Goal: Task Accomplishment & Management: Use online tool/utility

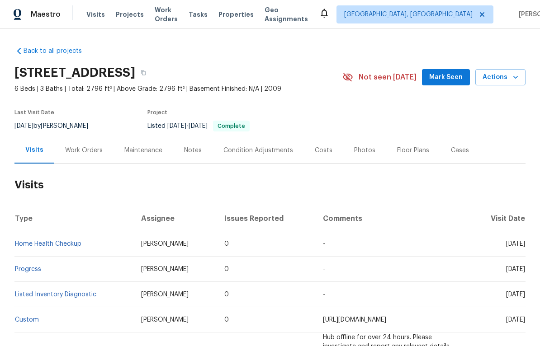
click at [84, 147] on div "Work Orders" at bounding box center [84, 150] width 38 height 9
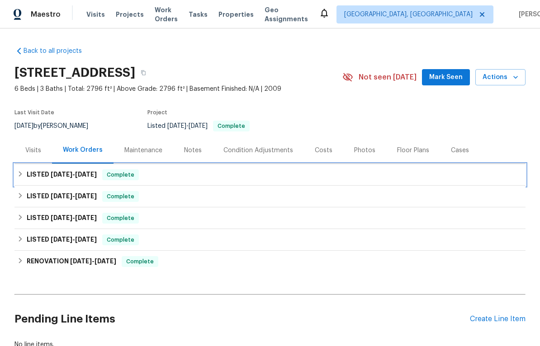
click at [80, 171] on h6 "LISTED [DATE] - [DATE]" at bounding box center [62, 175] width 70 height 11
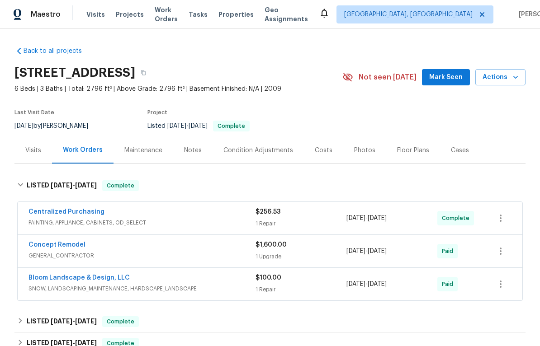
click at [65, 247] on link "Concept Remodel" at bounding box center [56, 245] width 57 height 6
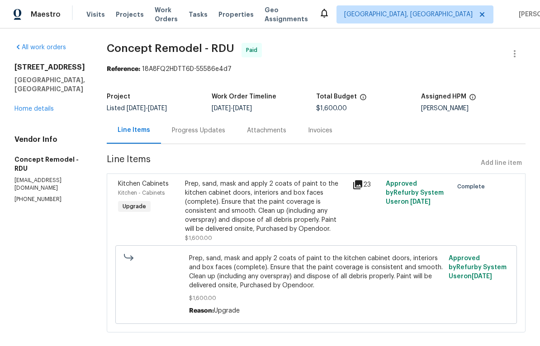
click at [352, 190] on icon at bounding box center [357, 185] width 11 height 11
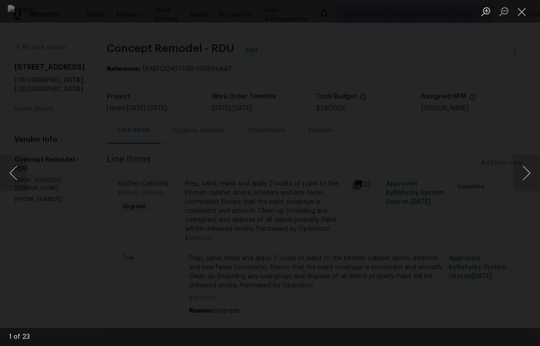
click at [536, 171] on button "Next image" at bounding box center [526, 173] width 27 height 36
click at [530, 173] on button "Next image" at bounding box center [526, 173] width 27 height 36
click at [535, 176] on button "Next image" at bounding box center [526, 173] width 27 height 36
click at [535, 177] on button "Next image" at bounding box center [526, 173] width 27 height 36
click at [536, 174] on button "Next image" at bounding box center [526, 173] width 27 height 36
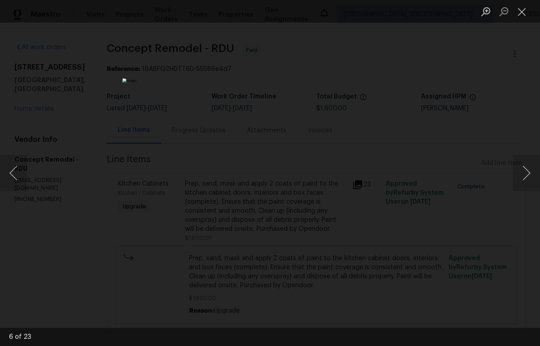
click at [527, 169] on button "Next image" at bounding box center [526, 173] width 27 height 36
click at [529, 166] on button "Next image" at bounding box center [526, 173] width 27 height 36
click at [532, 171] on button "Next image" at bounding box center [526, 173] width 27 height 36
click at [532, 144] on div "Lightbox" at bounding box center [270, 173] width 540 height 346
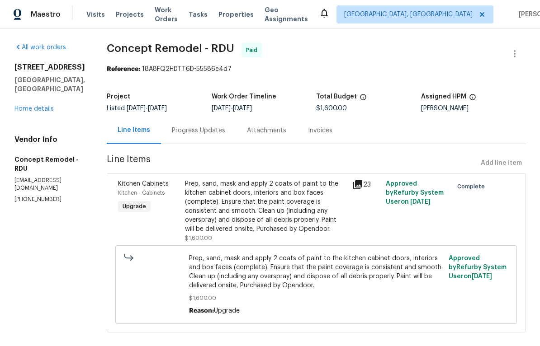
click at [29, 112] on link "Home details" at bounding box center [33, 109] width 39 height 6
